Goal: Communication & Community: Answer question/provide support

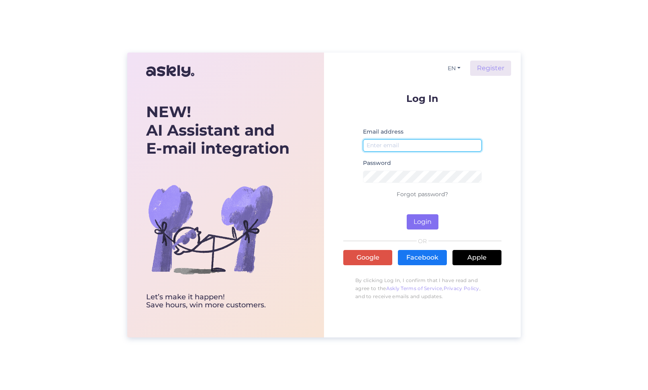
type input "[EMAIL_ADDRESS][DOMAIN_NAME]"
click at [420, 222] on button "Login" at bounding box center [423, 221] width 32 height 15
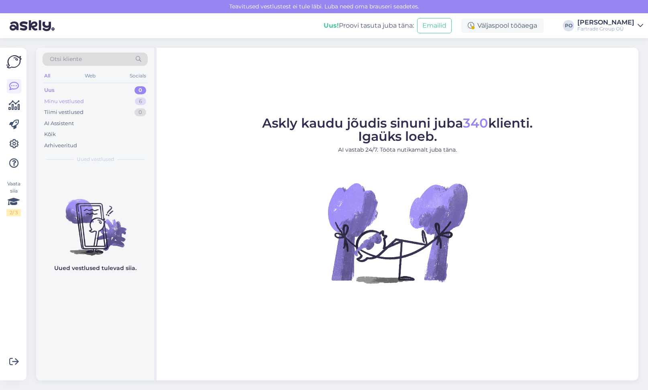
click at [91, 98] on div "Minu vestlused 6" at bounding box center [95, 101] width 105 height 11
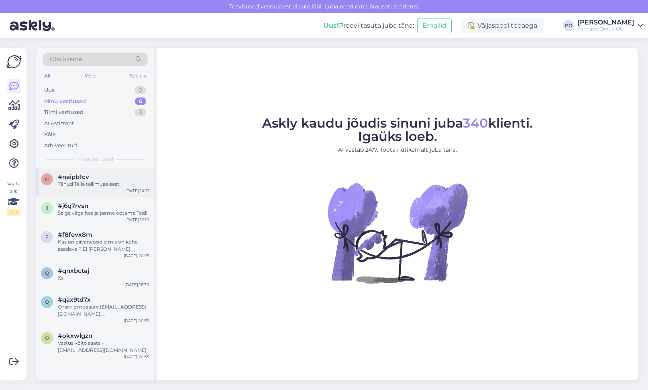
click at [108, 183] on div "Tänud Teile tellimuse eest!" at bounding box center [103, 184] width 91 height 7
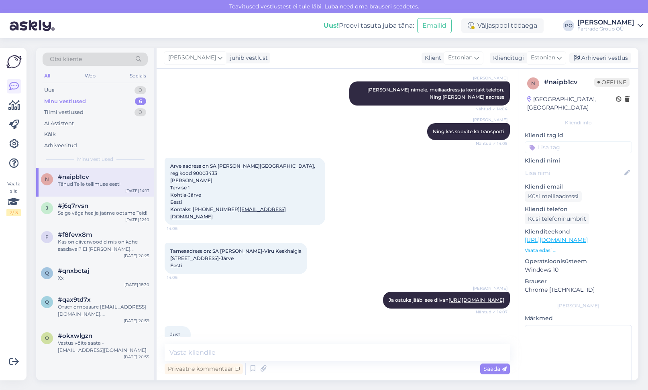
scroll to position [856, 0]
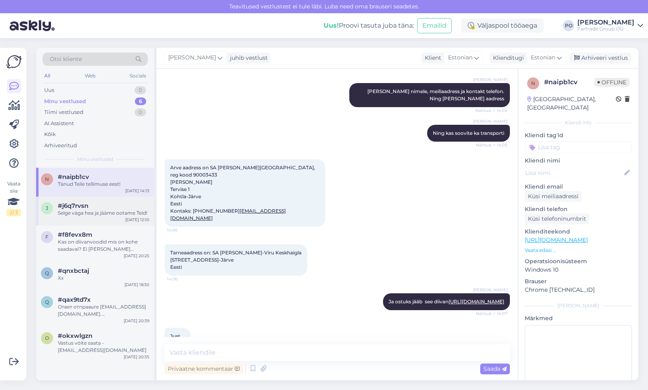
click at [86, 207] on span "#j6q7rvsn" at bounding box center [73, 205] width 30 height 7
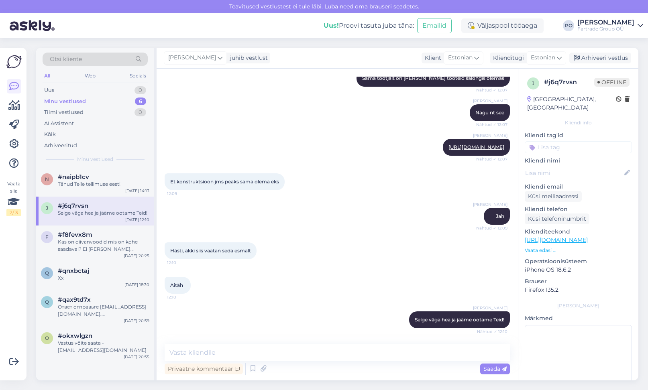
scroll to position [374, 0]
click at [104, 305] on div "Ответ отправьте [EMAIL_ADDRESS][DOMAIN_NAME]. [GEOGRAPHIC_DATA]" at bounding box center [103, 310] width 91 height 14
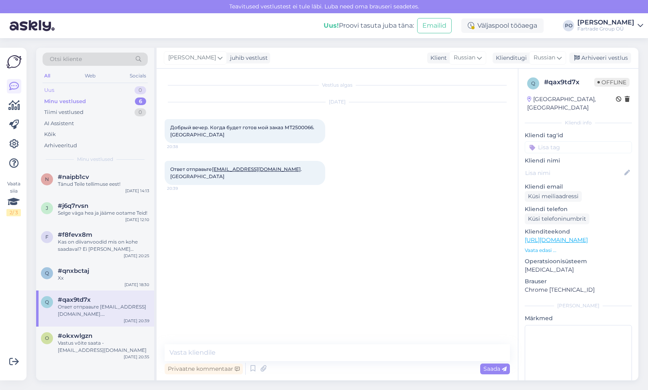
click at [55, 92] on div "Uus 0" at bounding box center [95, 90] width 105 height 11
